Goal: Go to known website: Access a specific website the user already knows

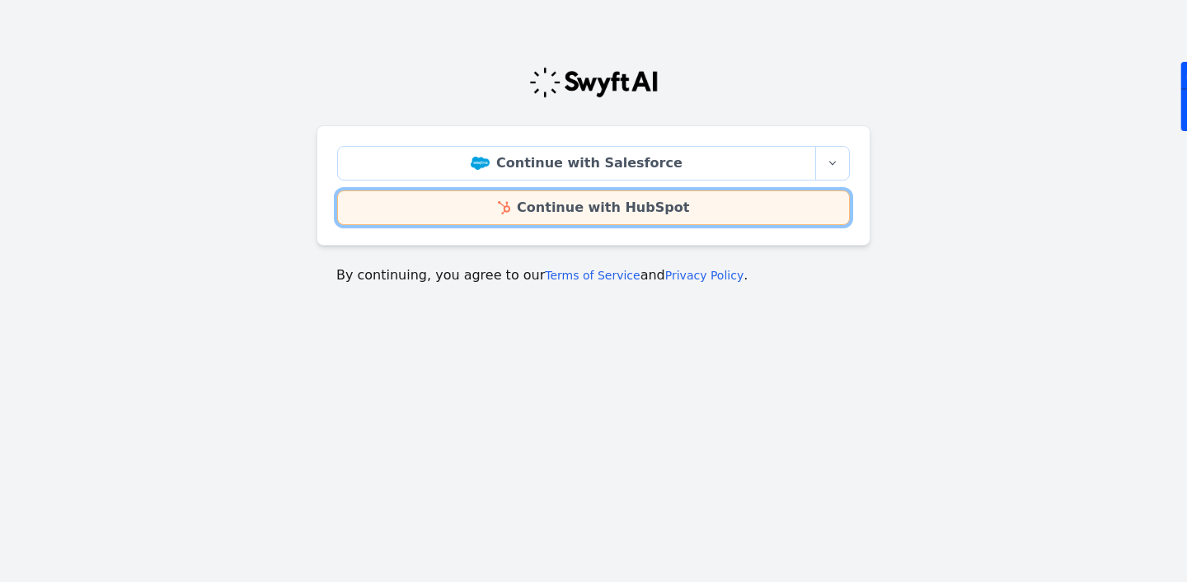
click at [592, 216] on link "Continue with HubSpot" at bounding box center [593, 207] width 513 height 35
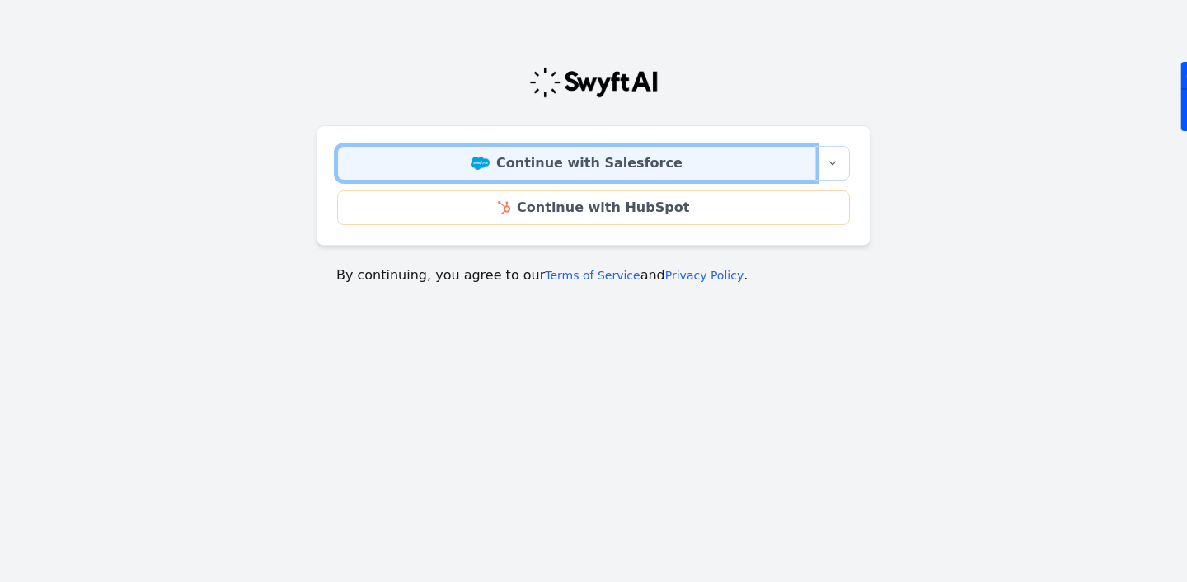
click at [598, 166] on link "Continue with Salesforce" at bounding box center [576, 163] width 479 height 35
